Goal: Check status: Check status

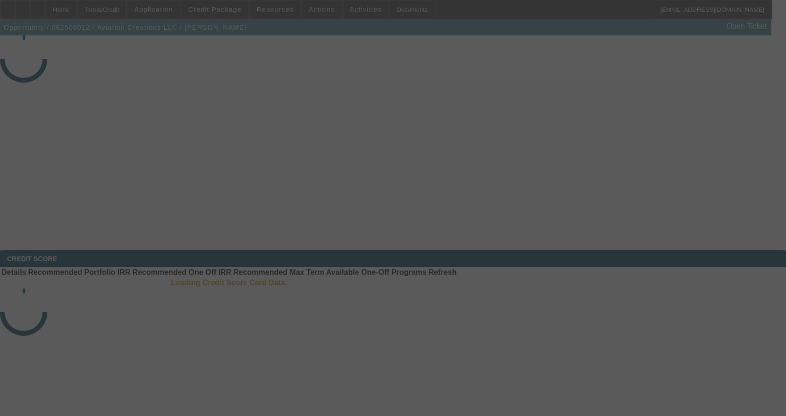
select select "4"
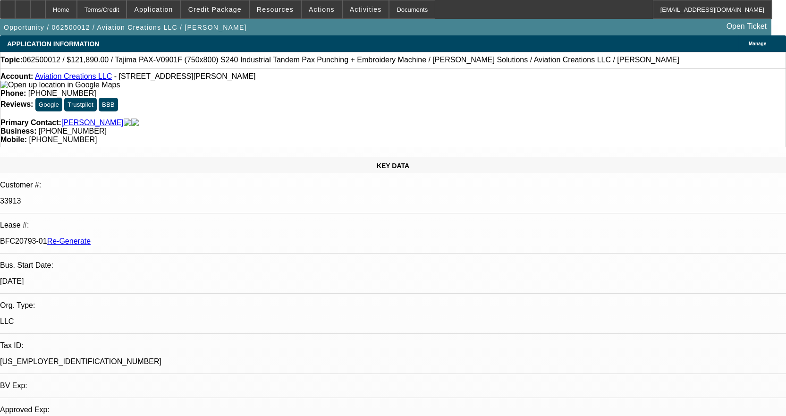
select select "0"
select select "6"
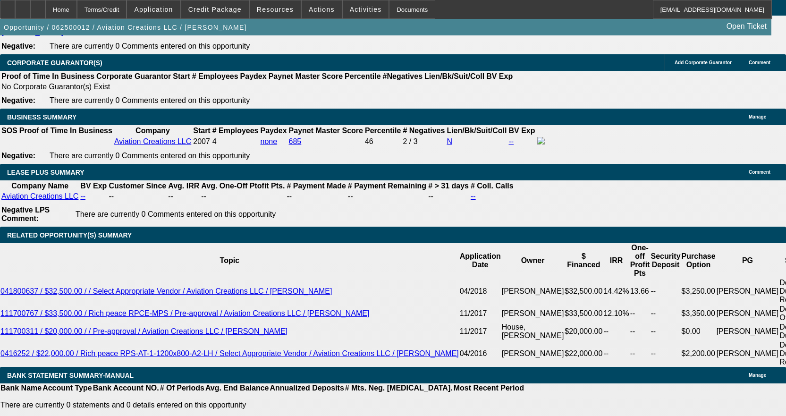
scroll to position [1559, 0]
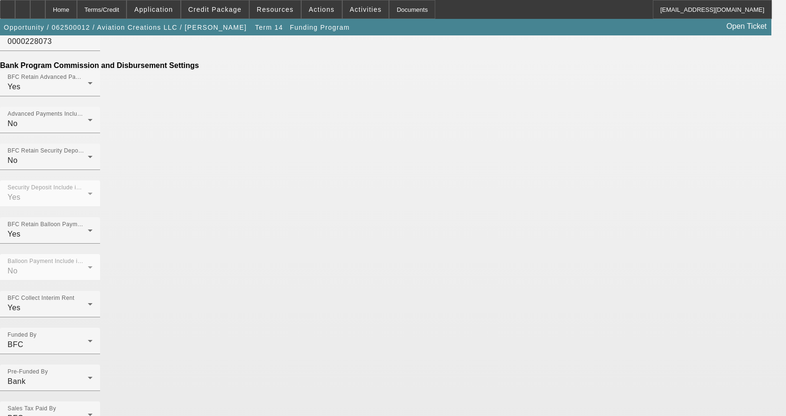
scroll to position [598, 0]
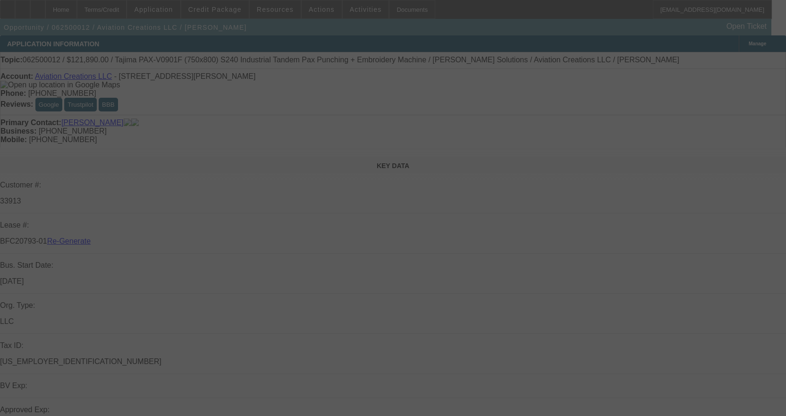
select select "4"
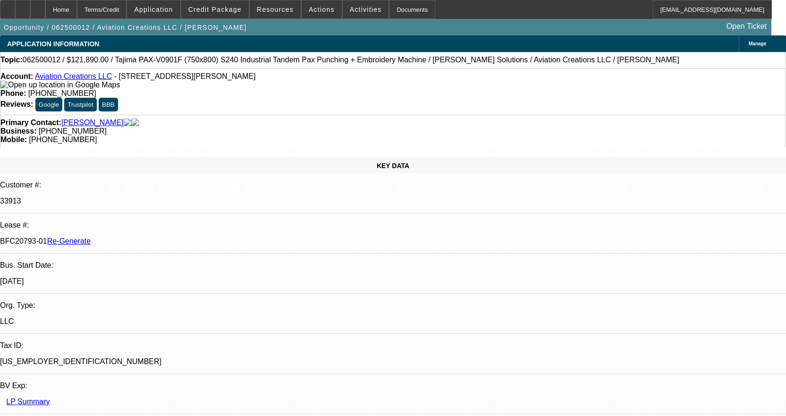
select select "0"
select select "6"
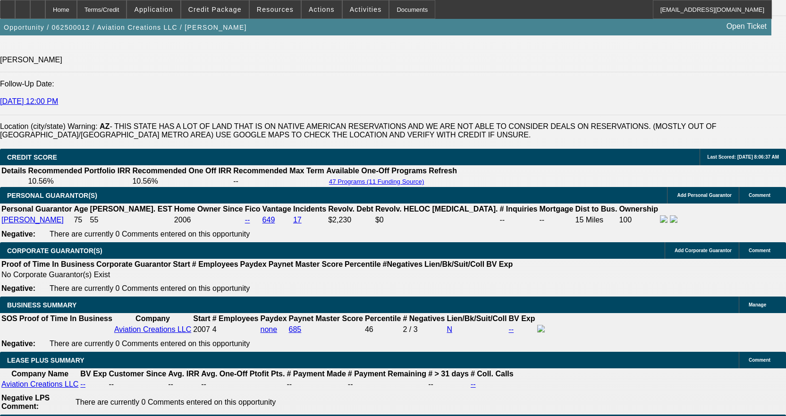
scroll to position [1606, 0]
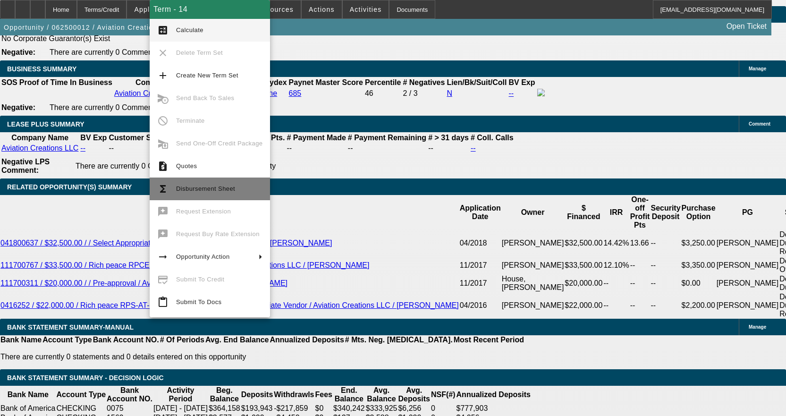
click at [188, 185] on span "Disbursement Sheet" at bounding box center [205, 188] width 59 height 7
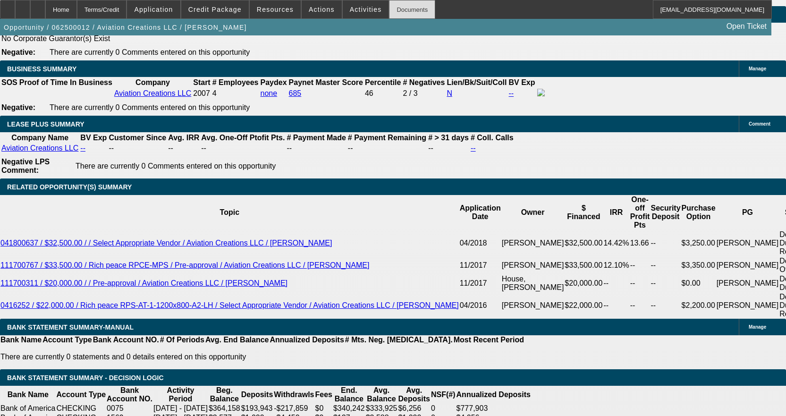
click at [402, 15] on div "Documents" at bounding box center [412, 9] width 46 height 19
